Goal: Task Accomplishment & Management: Manage account settings

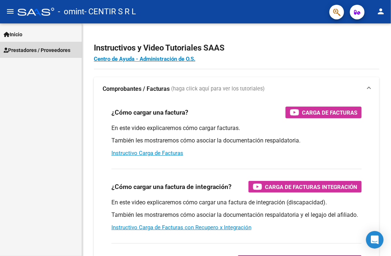
click at [19, 53] on span "Prestadores / Proveedores" at bounding box center [37, 50] width 67 height 8
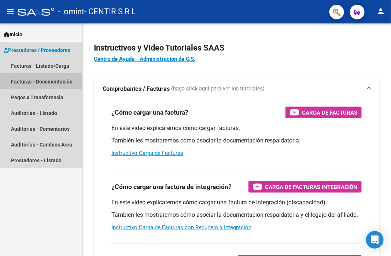
click at [58, 84] on link "Facturas - Documentación" at bounding box center [41, 82] width 82 height 16
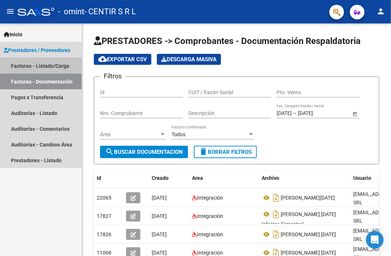
click at [44, 62] on link "Facturas - Listado/Carga" at bounding box center [41, 66] width 82 height 16
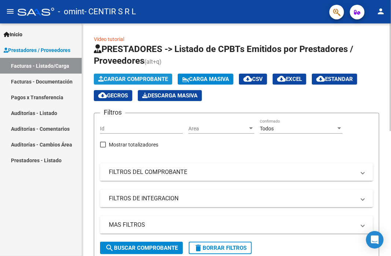
click at [125, 78] on span "Cargar Comprobante" at bounding box center [133, 79] width 70 height 7
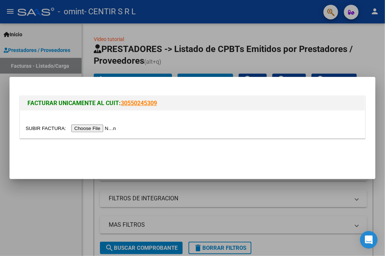
click at [100, 130] on input "file" at bounding box center [72, 129] width 93 height 8
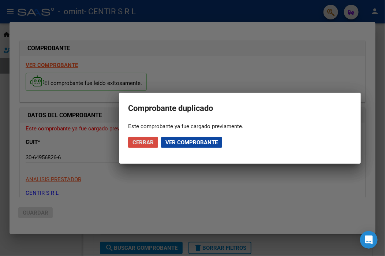
click at [144, 143] on span "Cerrar" at bounding box center [143, 142] width 21 height 7
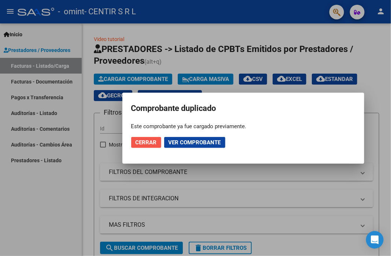
click at [150, 141] on span "Cerrar" at bounding box center [146, 142] width 21 height 7
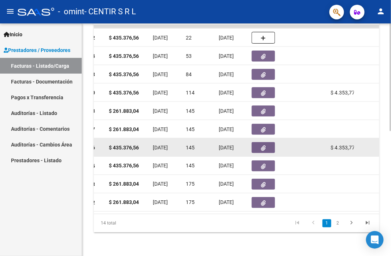
scroll to position [0, 328]
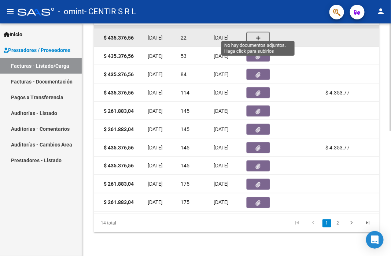
click at [259, 32] on button "button" at bounding box center [258, 38] width 23 height 12
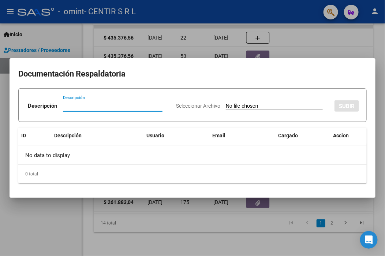
click at [86, 106] on input "Descripción" at bounding box center [113, 106] width 100 height 7
type input "[PERSON_NAME] [DATE]"
click at [265, 107] on input "Seleccionar Archivo" at bounding box center [274, 106] width 97 height 7
type input "C:\fakepath\[PERSON_NAME] [DATE].pdf"
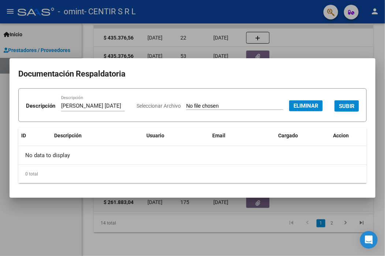
click at [339, 110] on span "SUBIR" at bounding box center [347, 106] width 16 height 7
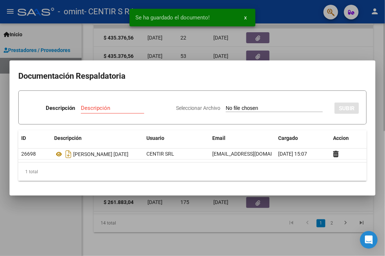
drag, startPoint x: 60, startPoint y: 218, endPoint x: 107, endPoint y: 239, distance: 50.5
click at [63, 218] on div at bounding box center [192, 128] width 385 height 256
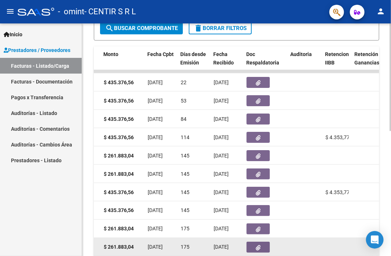
scroll to position [256, 0]
